Goal: Task Accomplishment & Management: Manage account settings

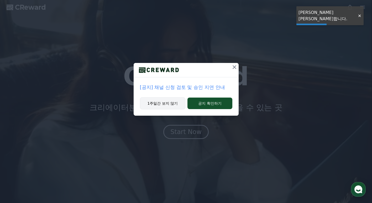
click at [171, 102] on button "1주일간 보지 않기" at bounding box center [163, 103] width 46 height 12
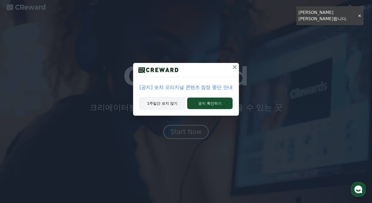
click at [177, 107] on button "1주일간 보지 않기" at bounding box center [163, 103] width 46 height 12
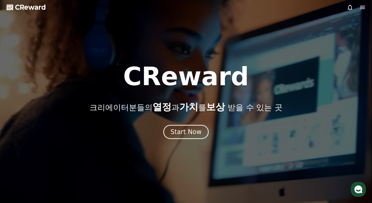
click at [177, 105] on p "크리에이터분들의 열정 과 가치 를 보상 받을 수 있는 곳" at bounding box center [186, 107] width 193 height 11
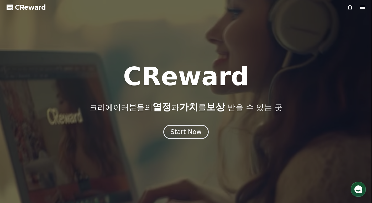
click at [192, 144] on div at bounding box center [186, 101] width 372 height 203
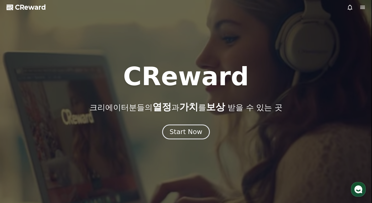
click at [192, 135] on div "Start Now" at bounding box center [186, 132] width 33 height 9
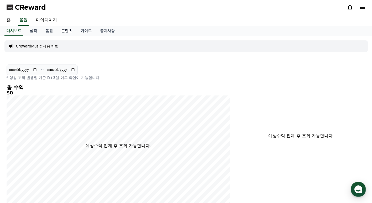
click at [64, 31] on link "콘텐츠" at bounding box center [66, 31] width 19 height 10
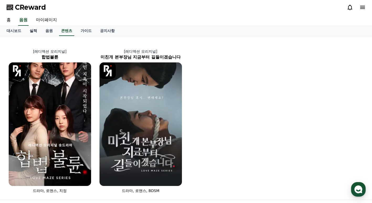
click at [35, 32] on link "실적" at bounding box center [33, 31] width 16 height 10
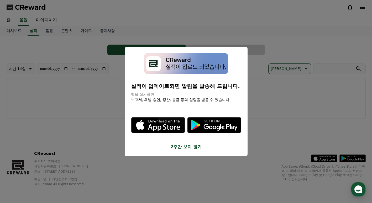
click at [48, 20] on button "close modal" at bounding box center [186, 101] width 372 height 203
click at [48, 20] on link "마이페이지" at bounding box center [46, 20] width 29 height 11
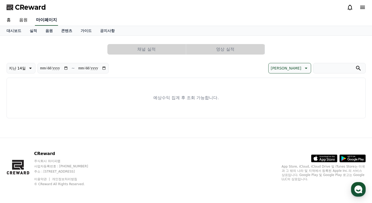
select select "**********"
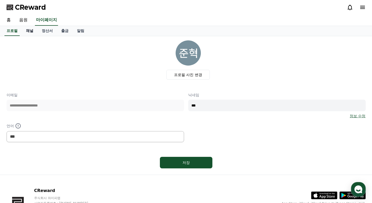
click at [31, 30] on link "채널" at bounding box center [30, 31] width 16 height 10
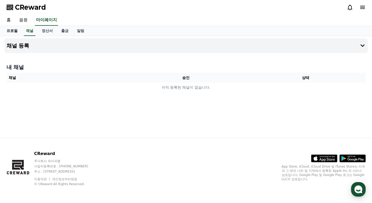
click at [13, 33] on link "프로필" at bounding box center [11, 31] width 19 height 10
select select "**********"
